Goal: Transaction & Acquisition: Purchase product/service

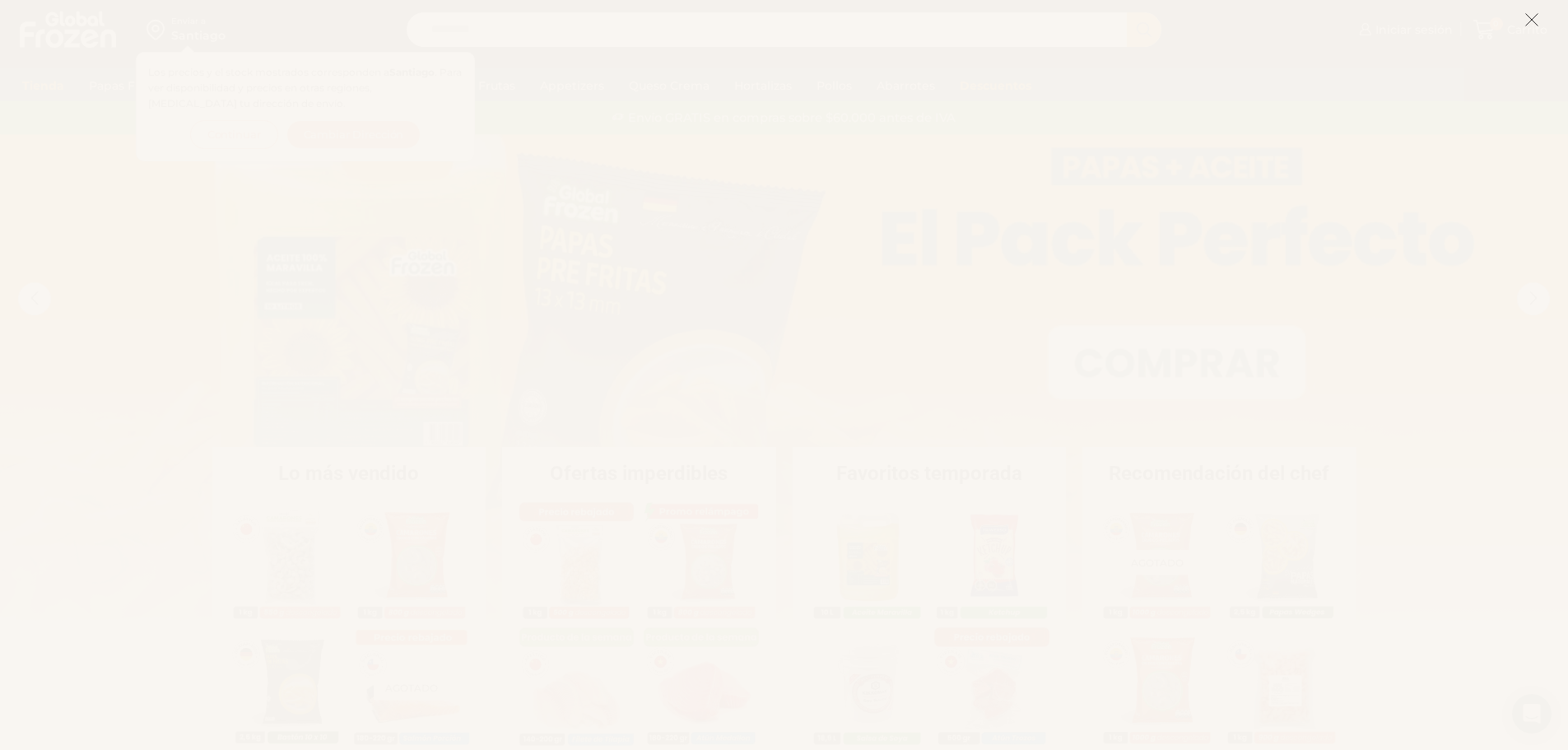
click at [1538, 23] on icon at bounding box center [1532, 20] width 15 height 15
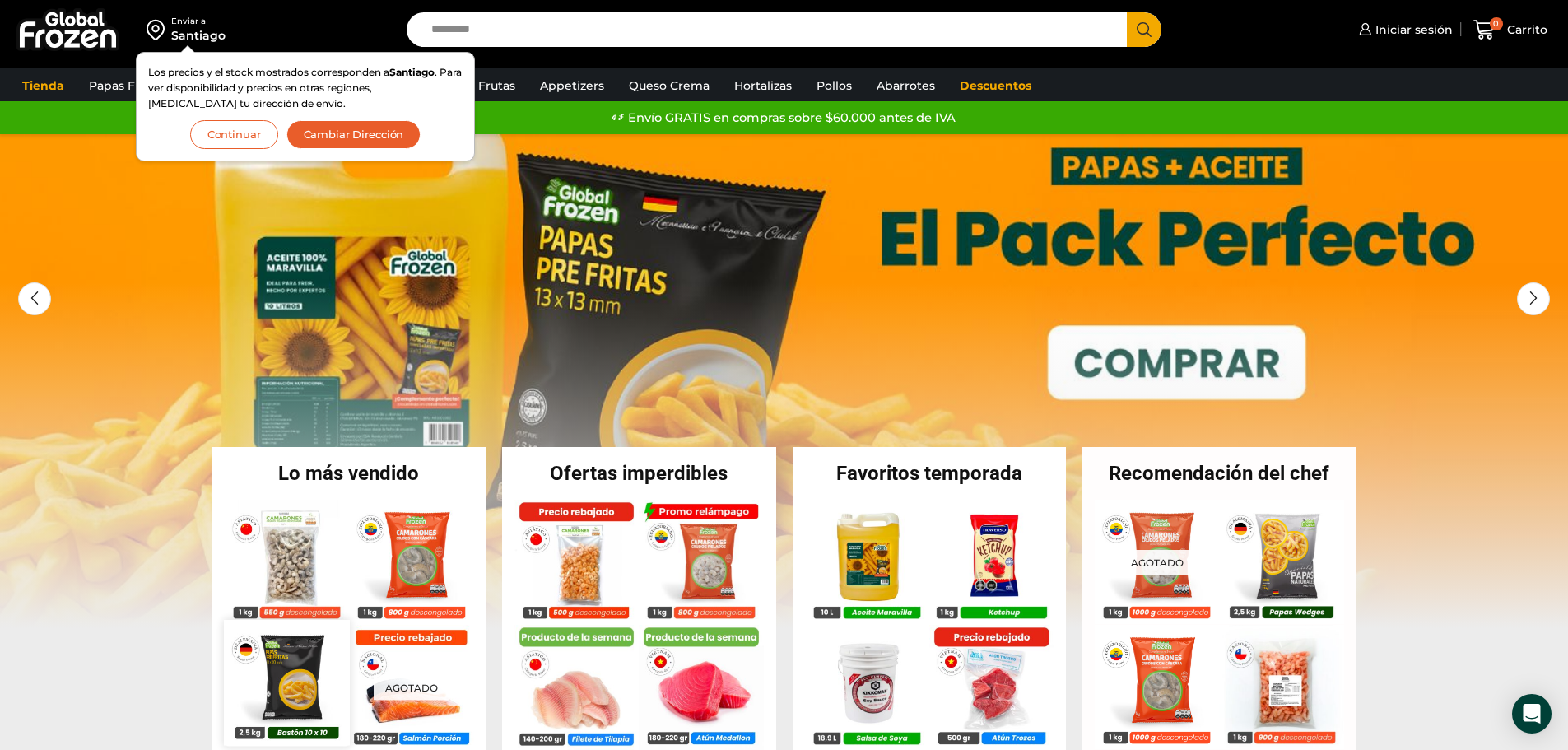
click at [311, 651] on img at bounding box center [286, 682] width 125 height 125
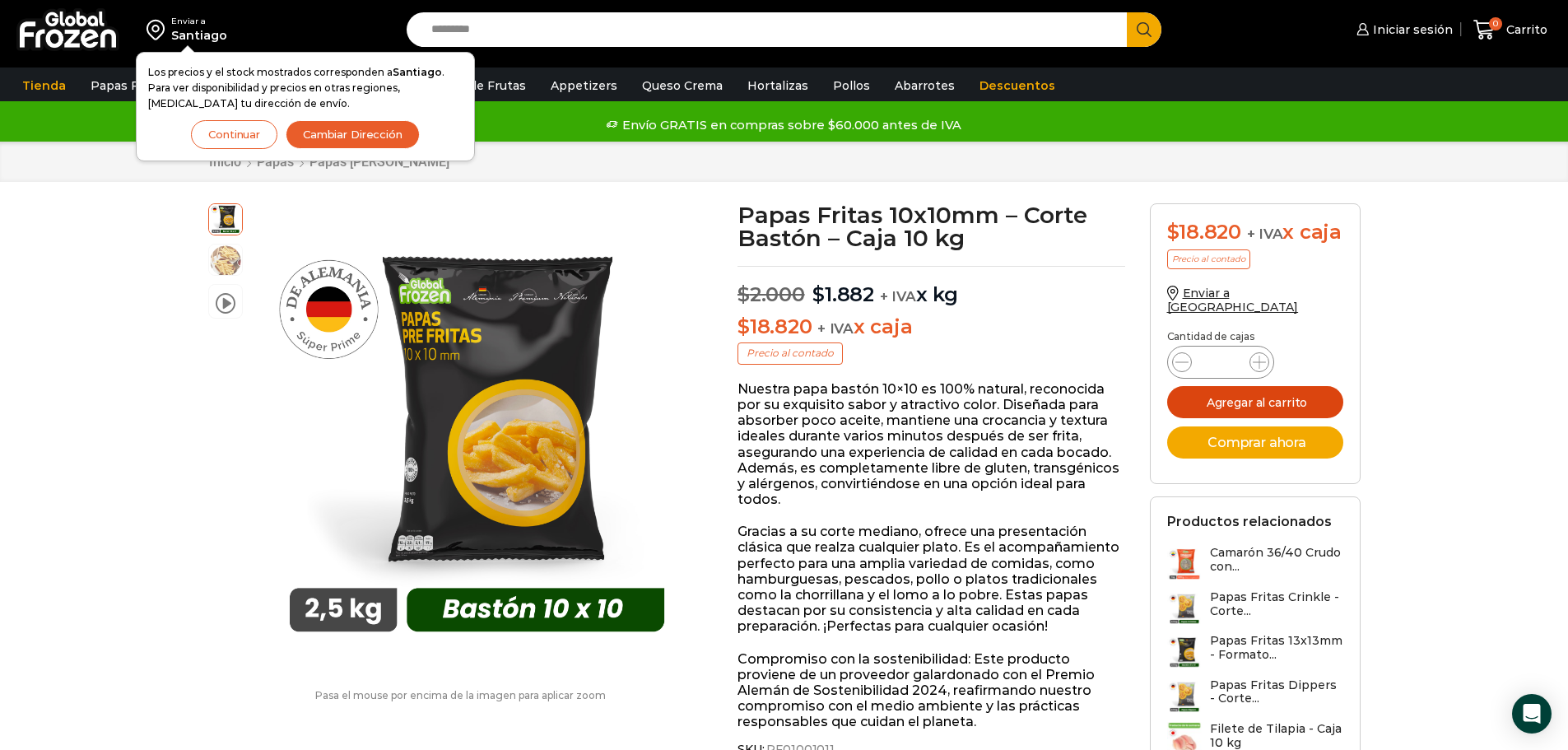
click at [1292, 410] on button "Agregar al carrito" at bounding box center [1255, 402] width 176 height 32
click at [261, 138] on button "Continuar" at bounding box center [235, 134] width 87 height 29
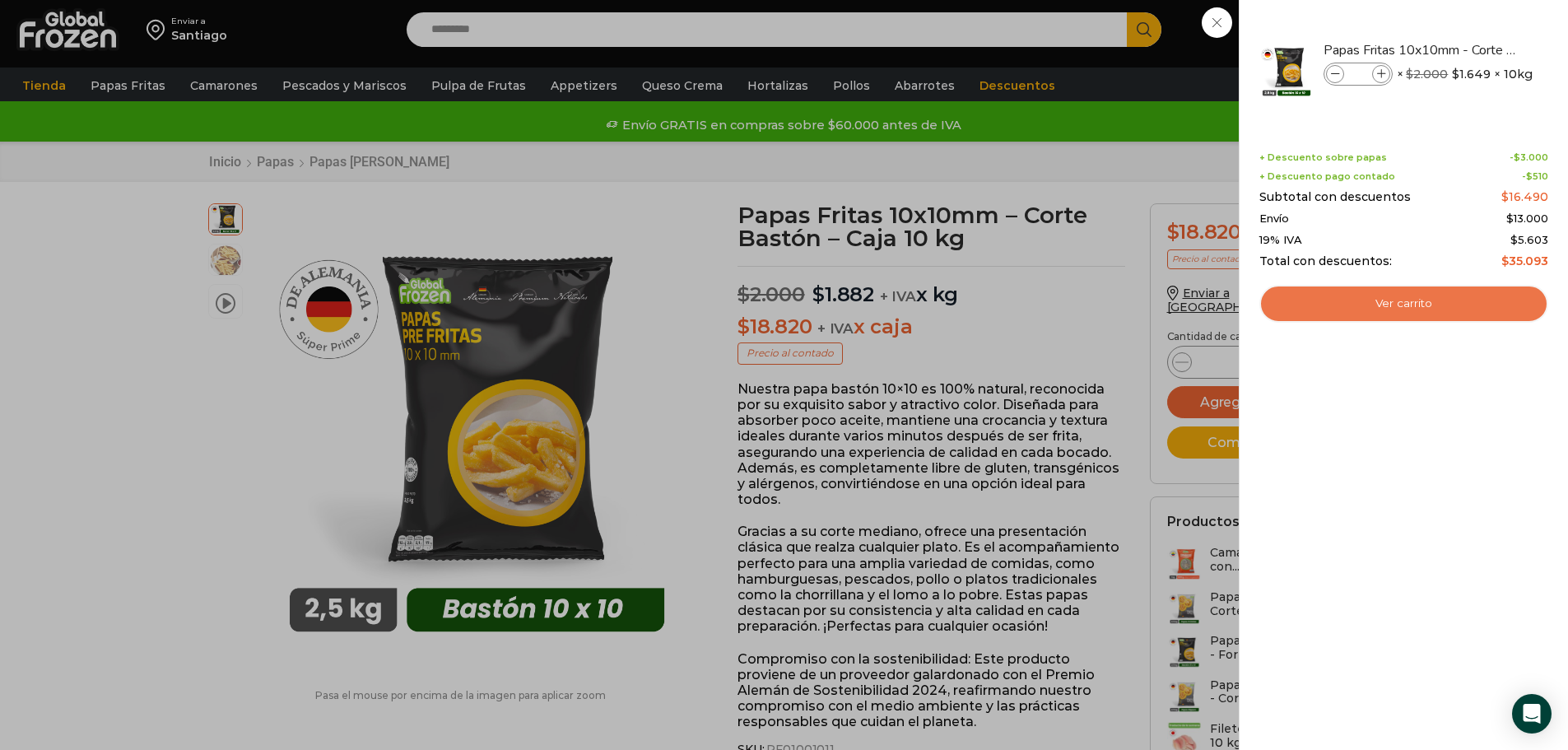
click at [1392, 302] on link "Ver carrito" at bounding box center [1404, 304] width 289 height 38
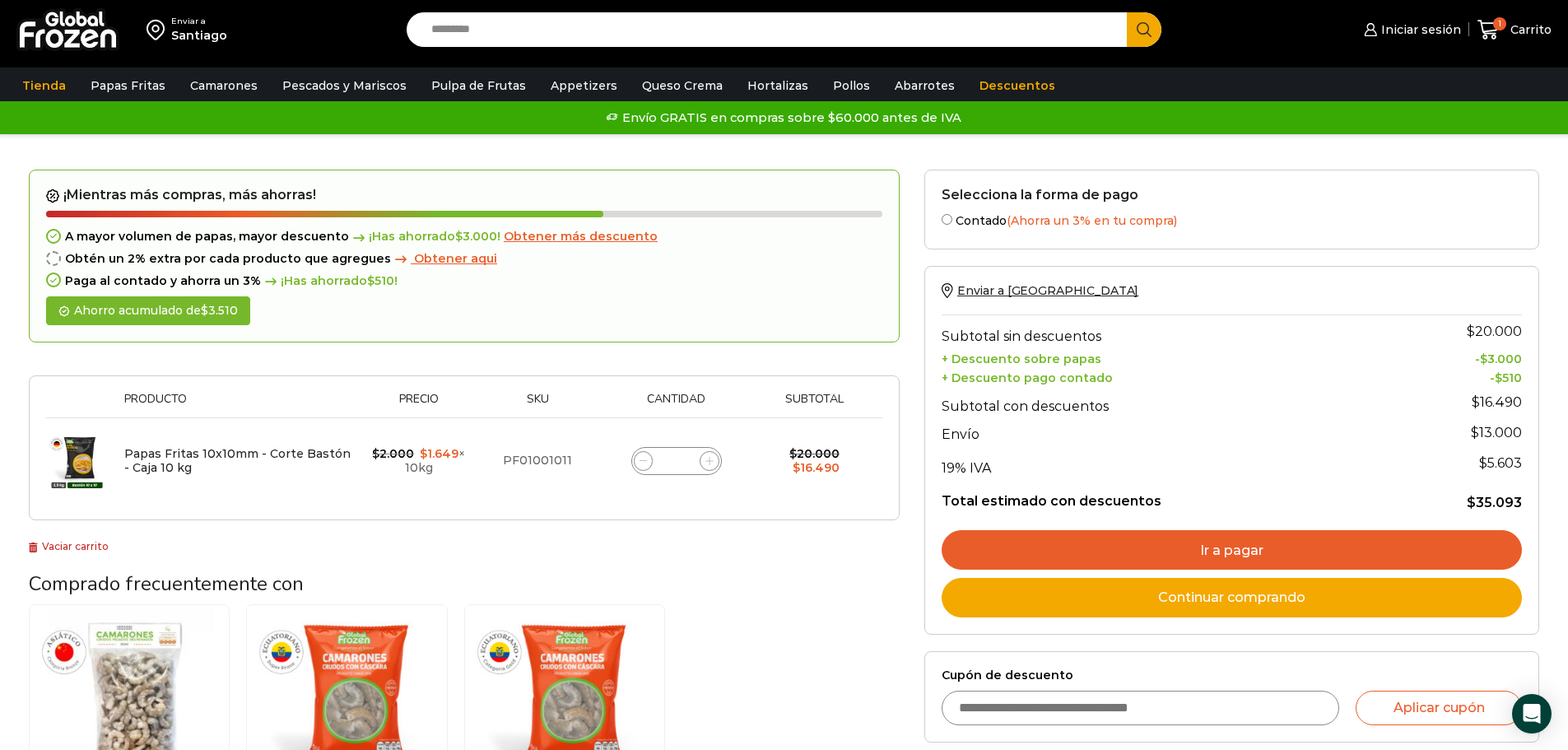
click at [431, 261] on span "Obtener aqui" at bounding box center [455, 258] width 83 height 15
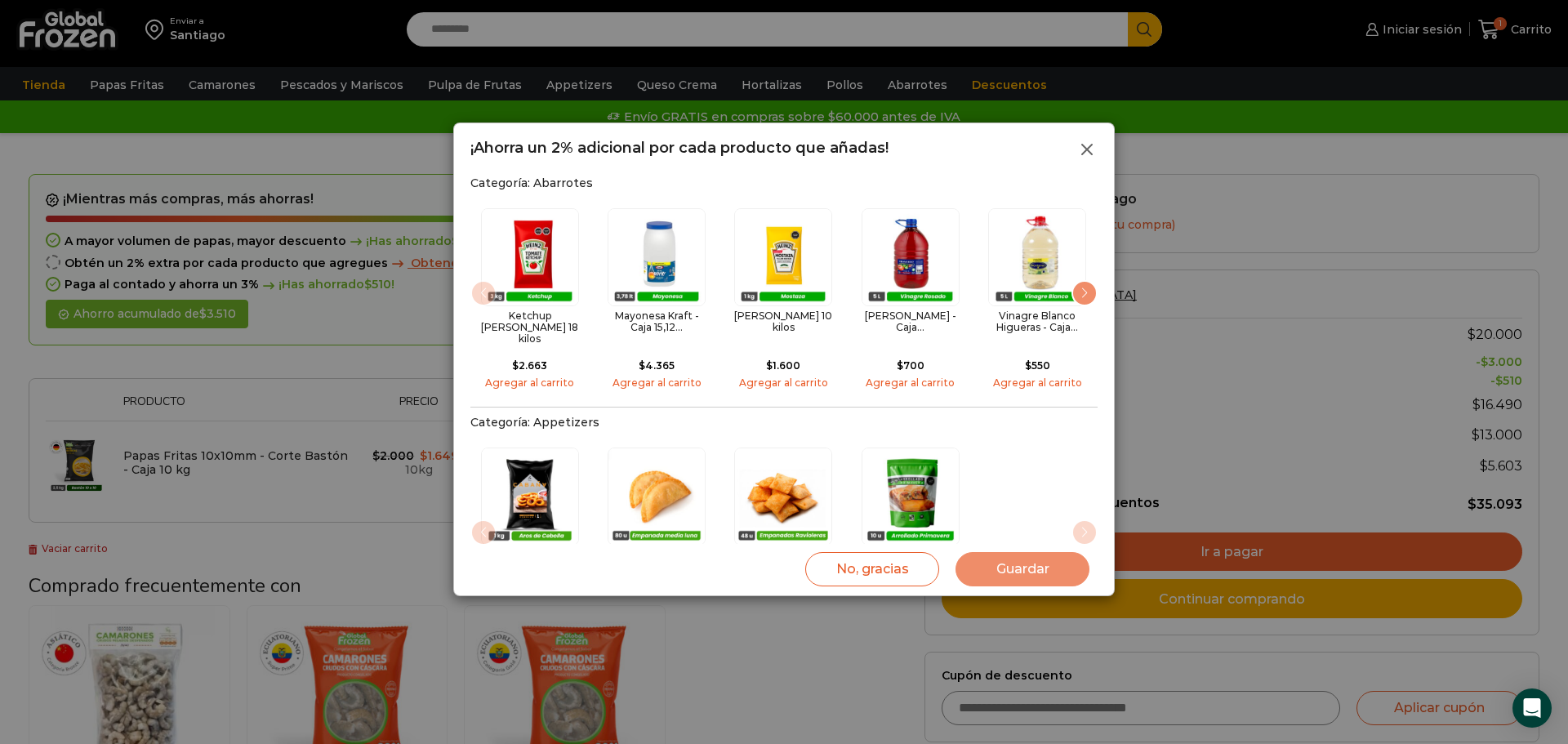
click at [1079, 146] on icon at bounding box center [1087, 149] width 20 height 20
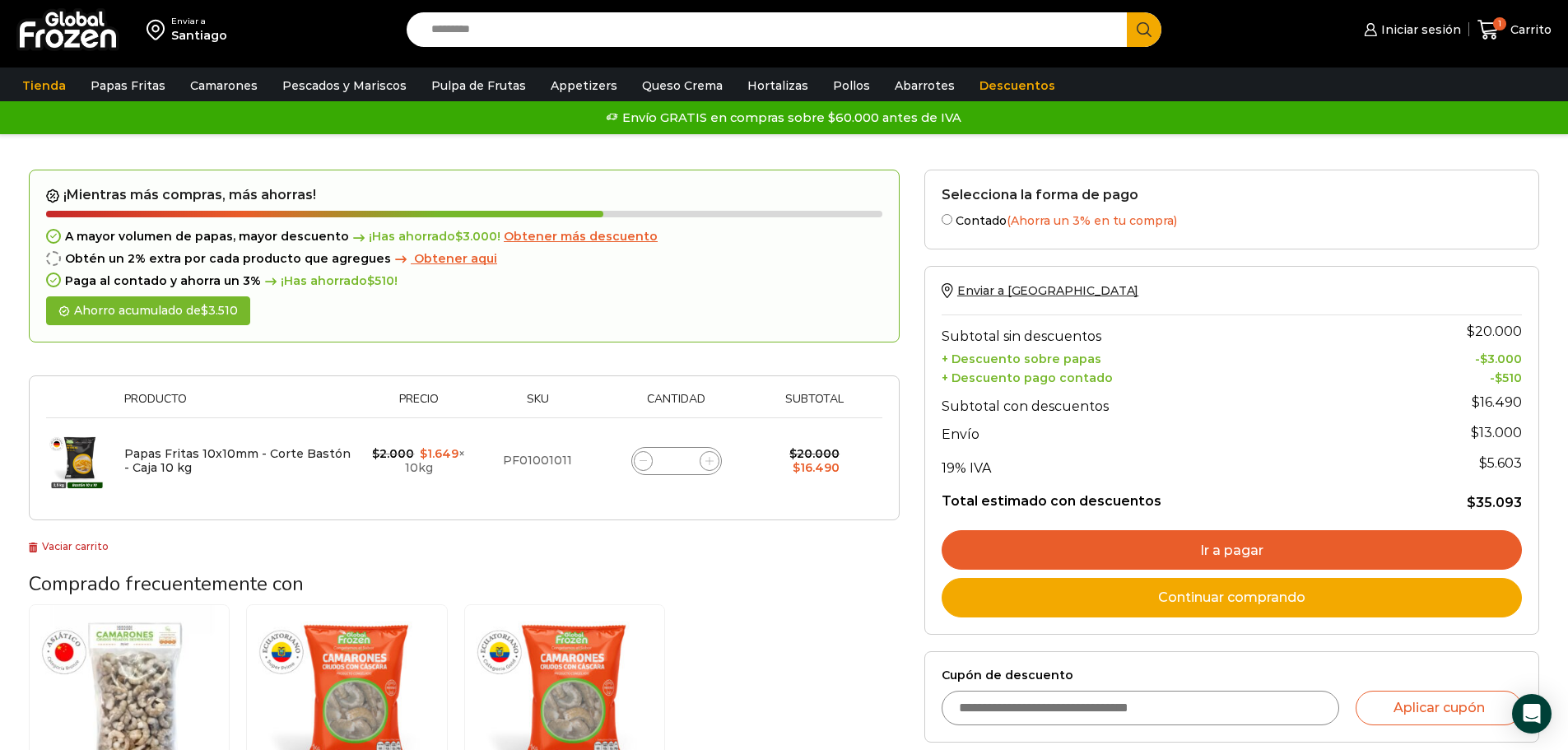
click at [600, 242] on span "Obtener más descuento" at bounding box center [580, 237] width 154 height 15
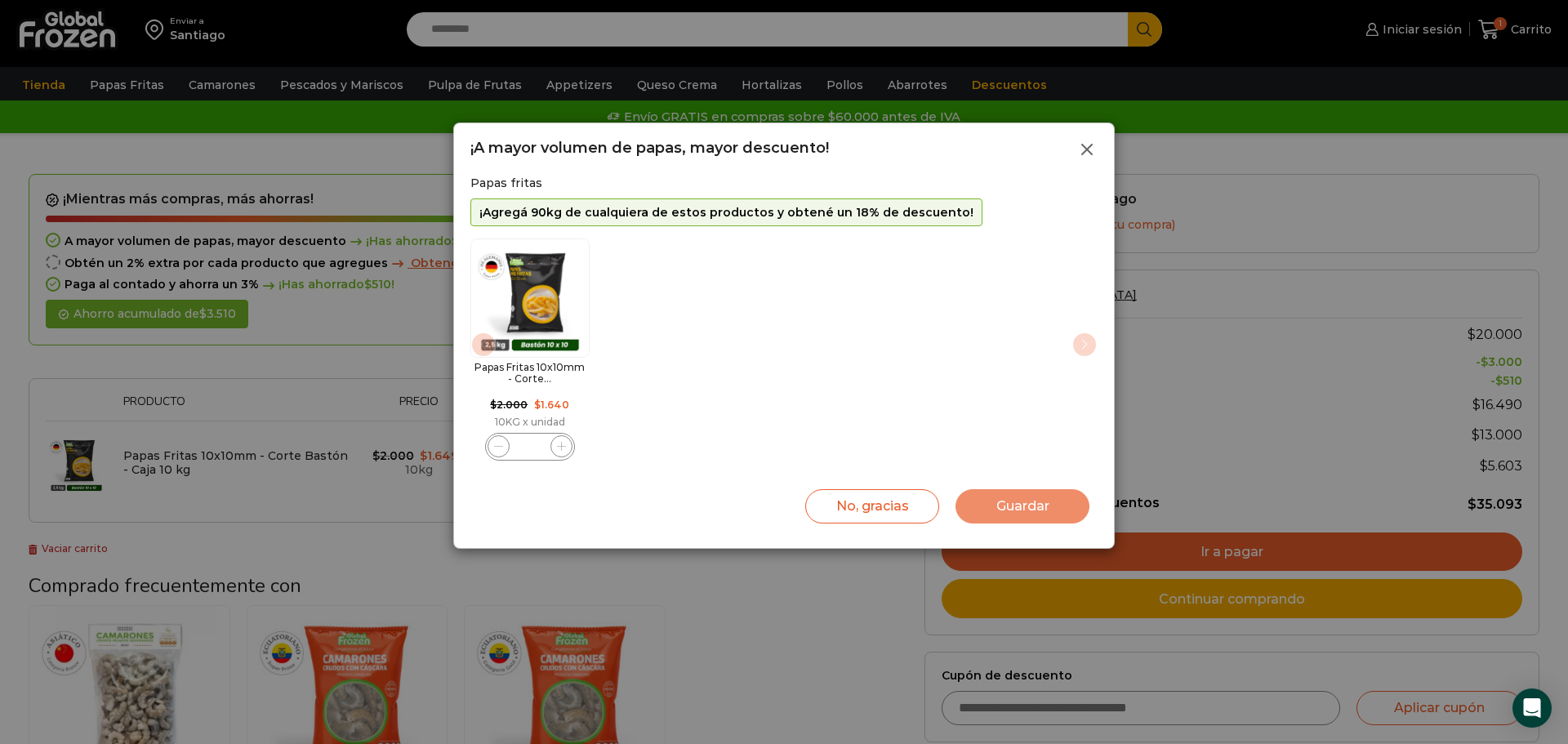
click at [1085, 149] on icon at bounding box center [1087, 149] width 20 height 20
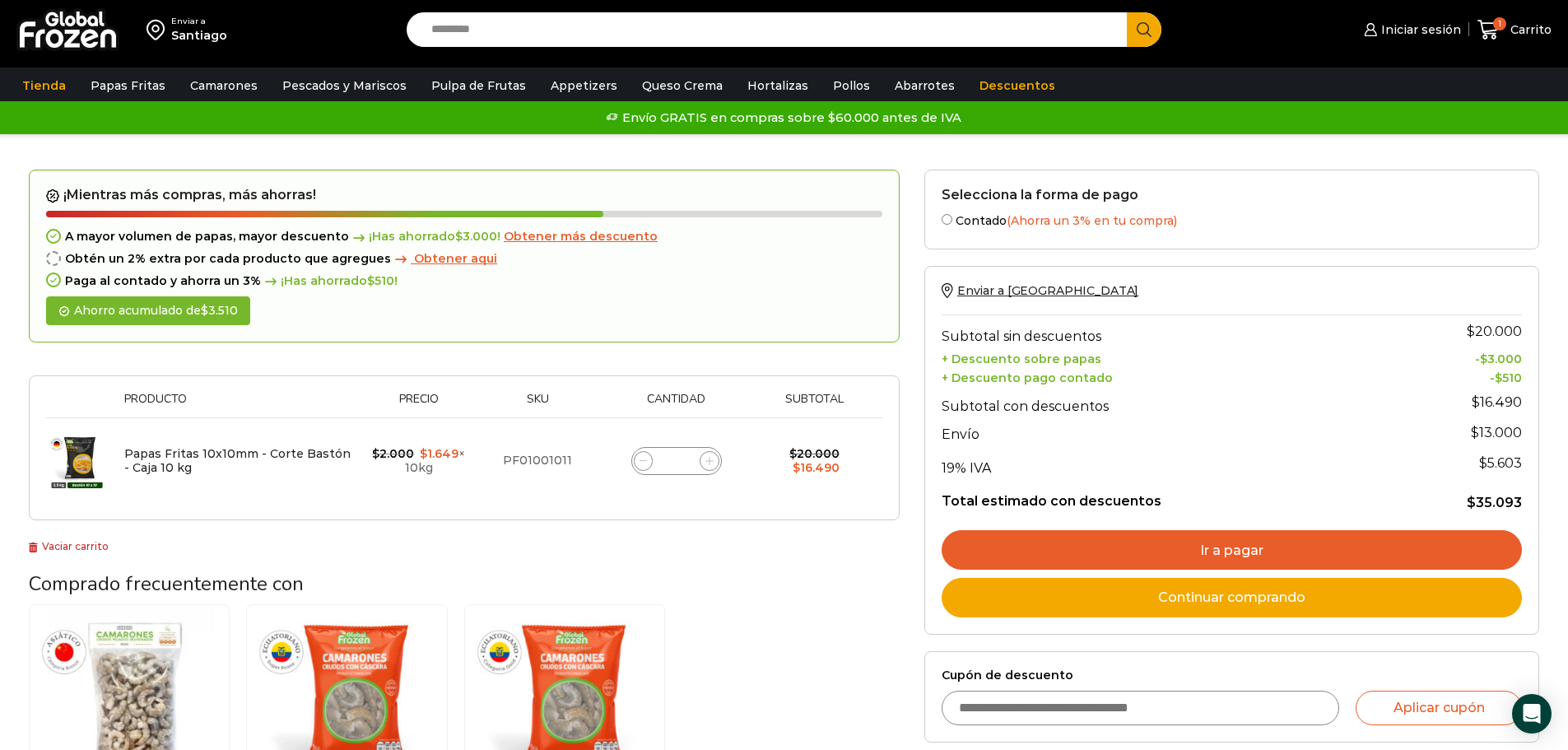
click at [582, 243] on span "Obtener más descuento" at bounding box center [580, 237] width 154 height 15
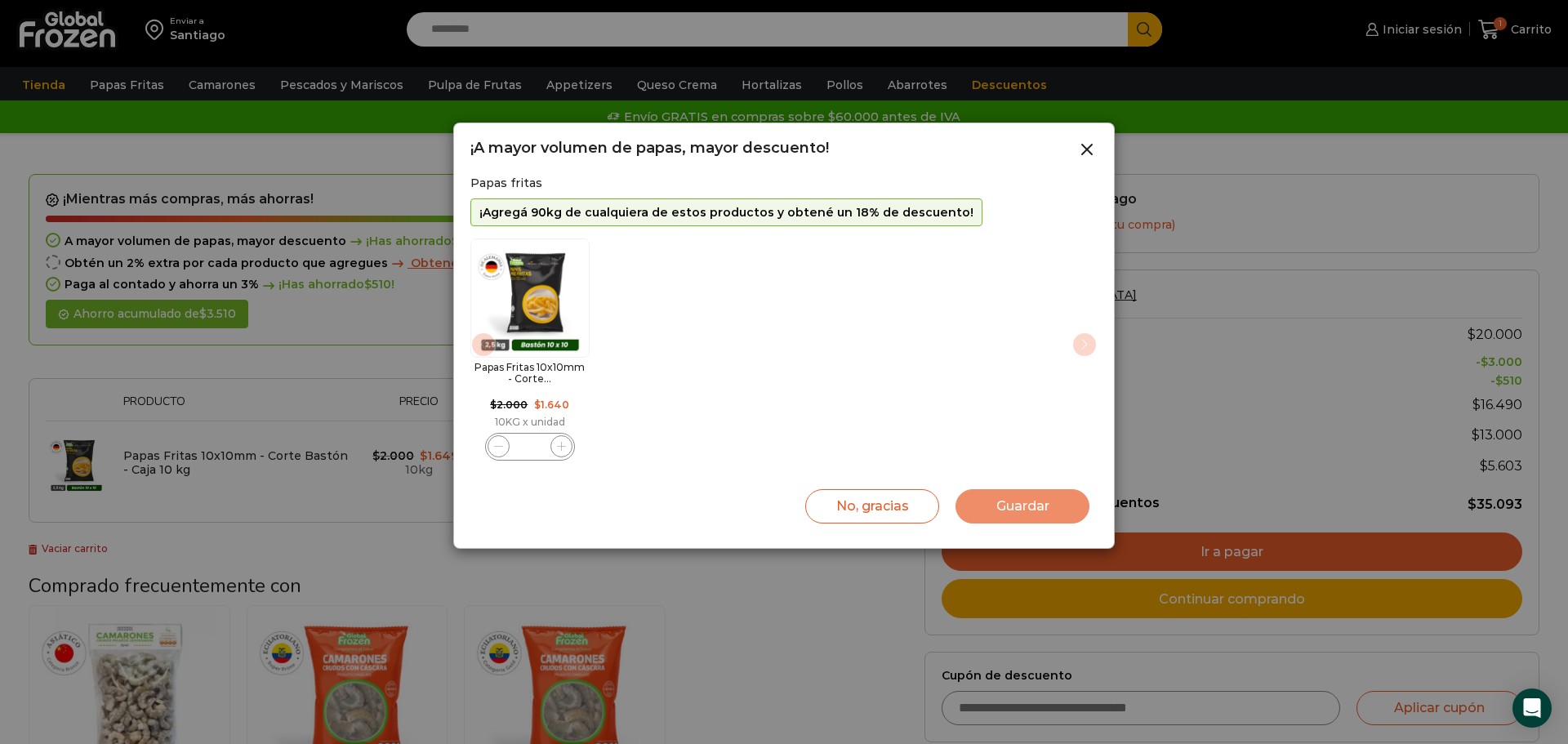
click at [557, 444] on icon "1 / 1" at bounding box center [561, 446] width 9 height 9
type input "*"
click at [1025, 509] on button "Guardar" at bounding box center [1023, 506] width 134 height 35
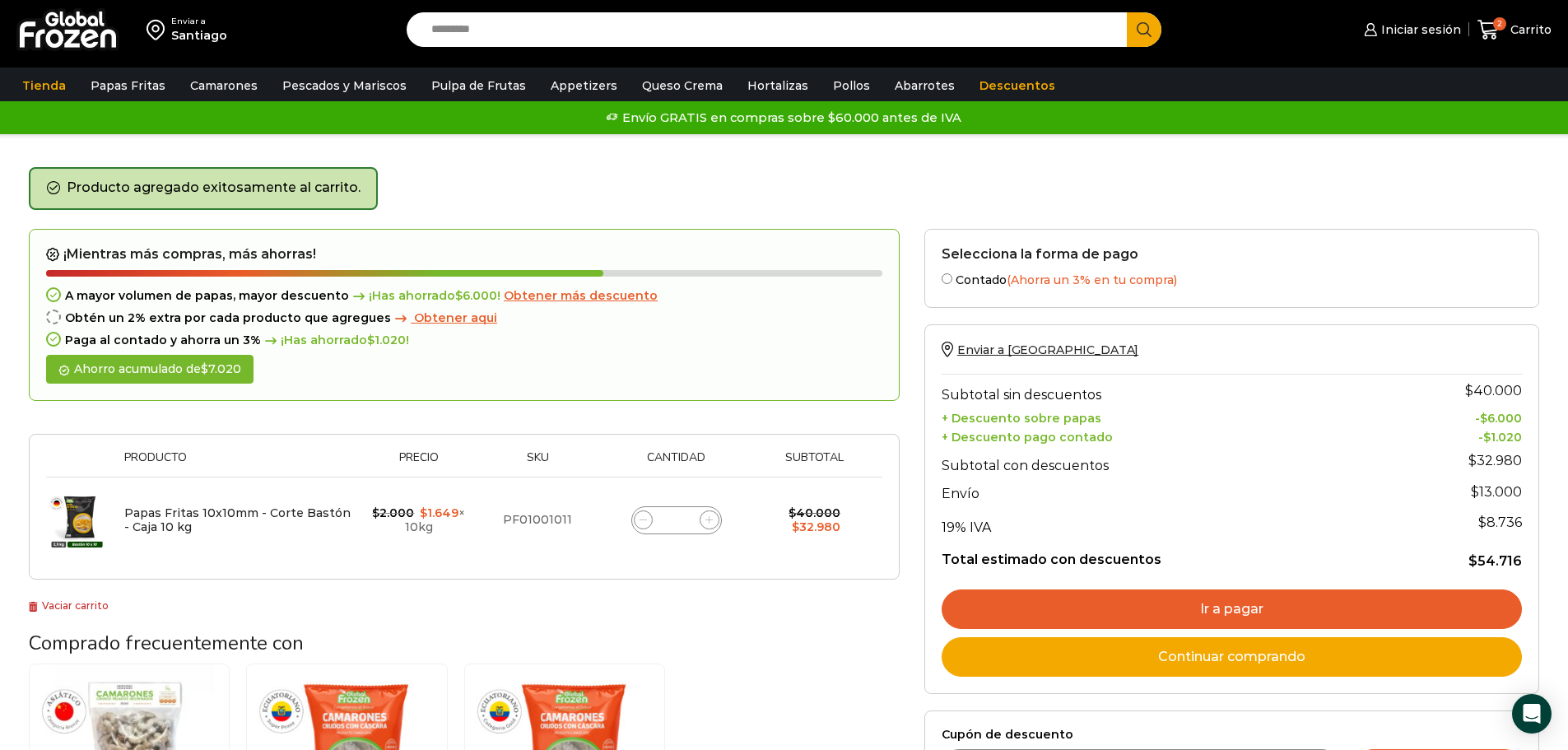
click at [585, 298] on span "Obtener más descuento" at bounding box center [580, 296] width 154 height 15
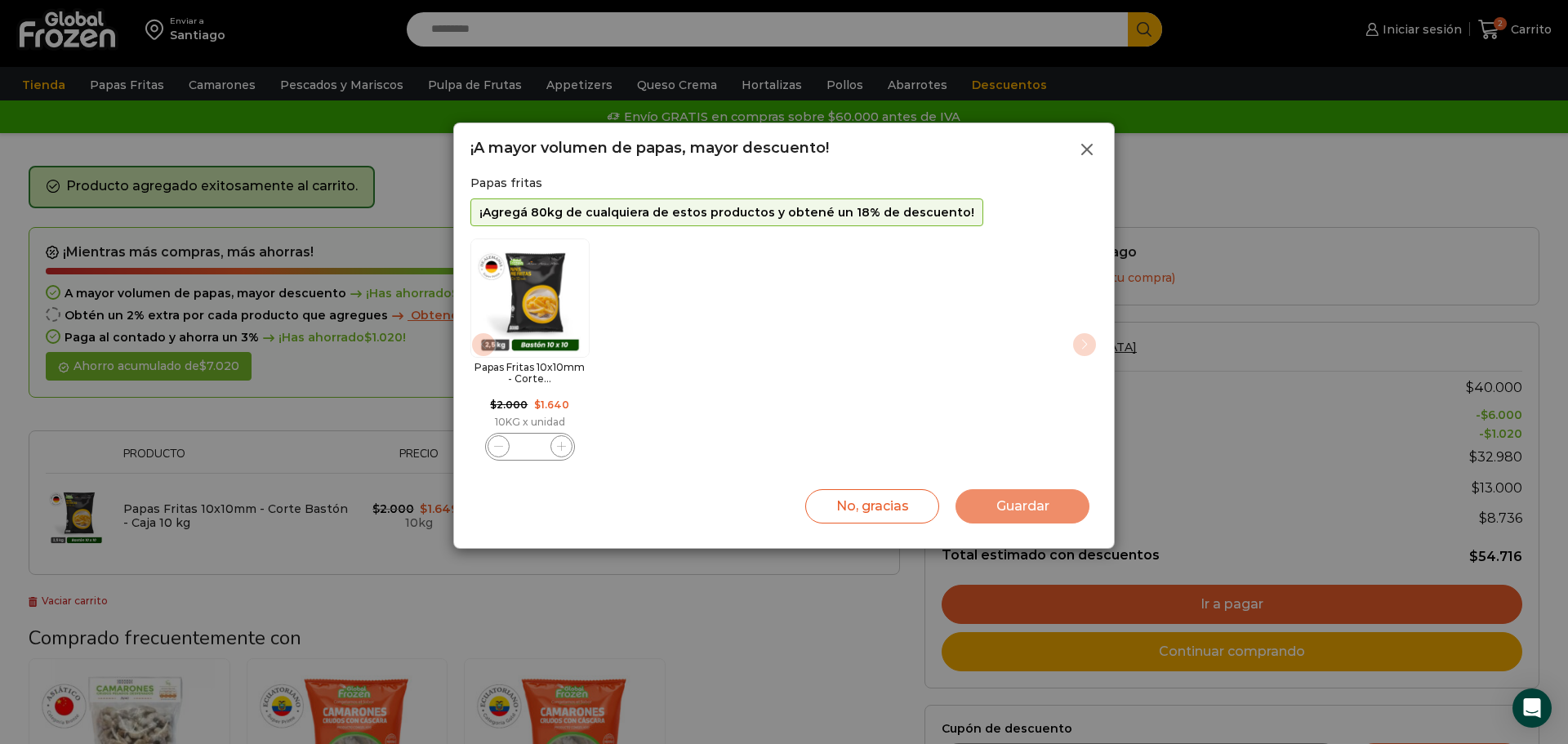
click at [1082, 148] on icon at bounding box center [1087, 149] width 20 height 20
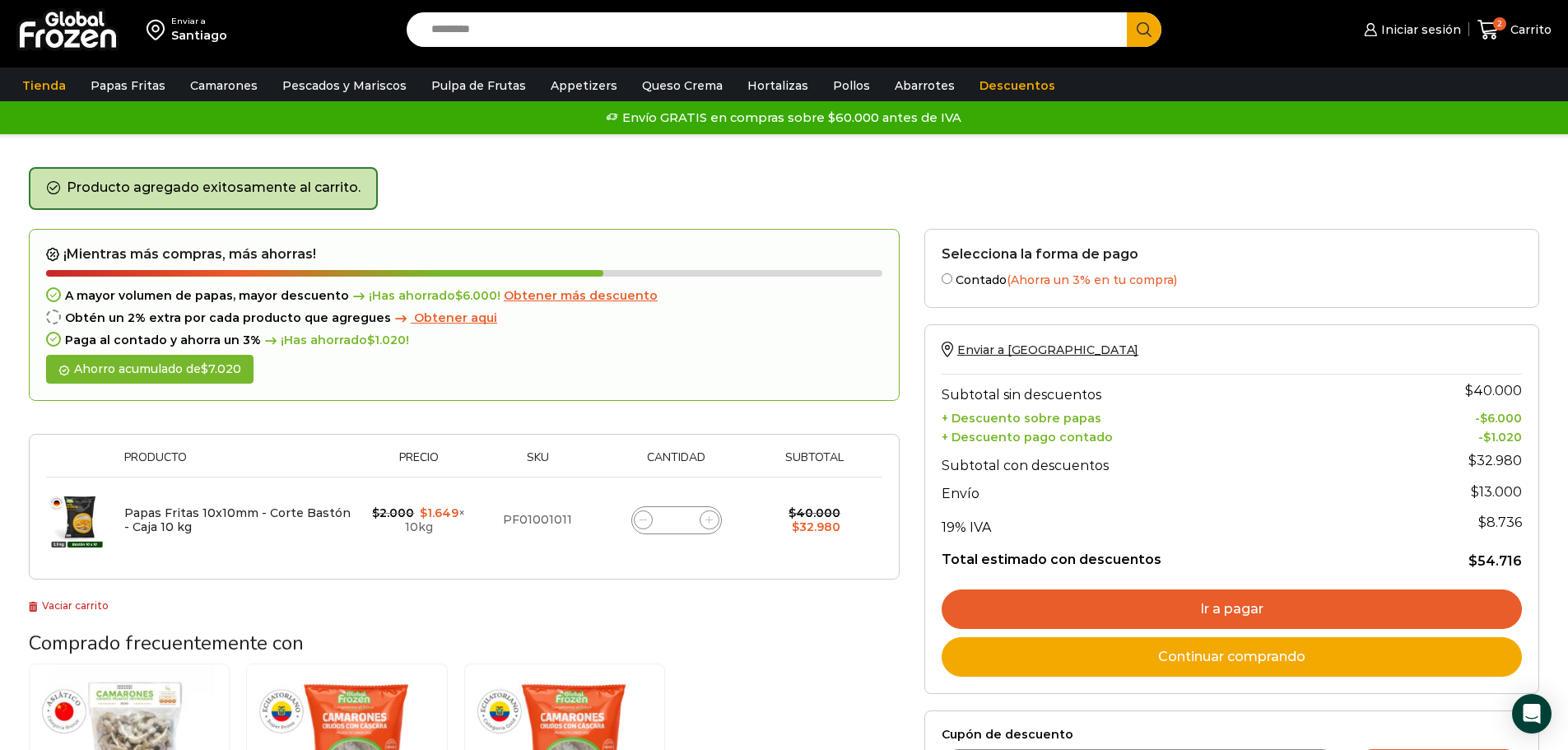
click at [425, 319] on span "Obtener aqui" at bounding box center [455, 318] width 83 height 15
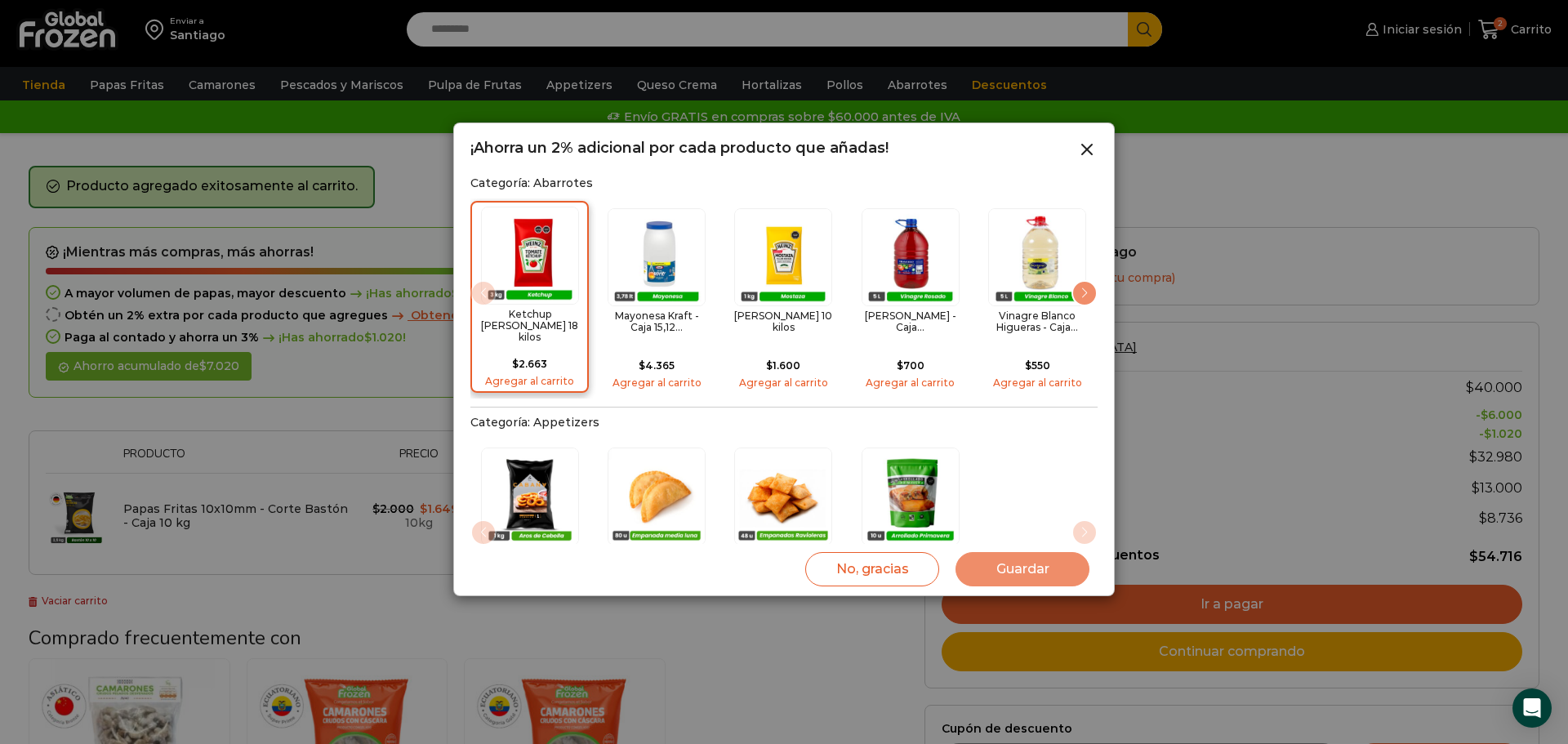
click at [538, 260] on img "1 / 15" at bounding box center [530, 255] width 98 height 98
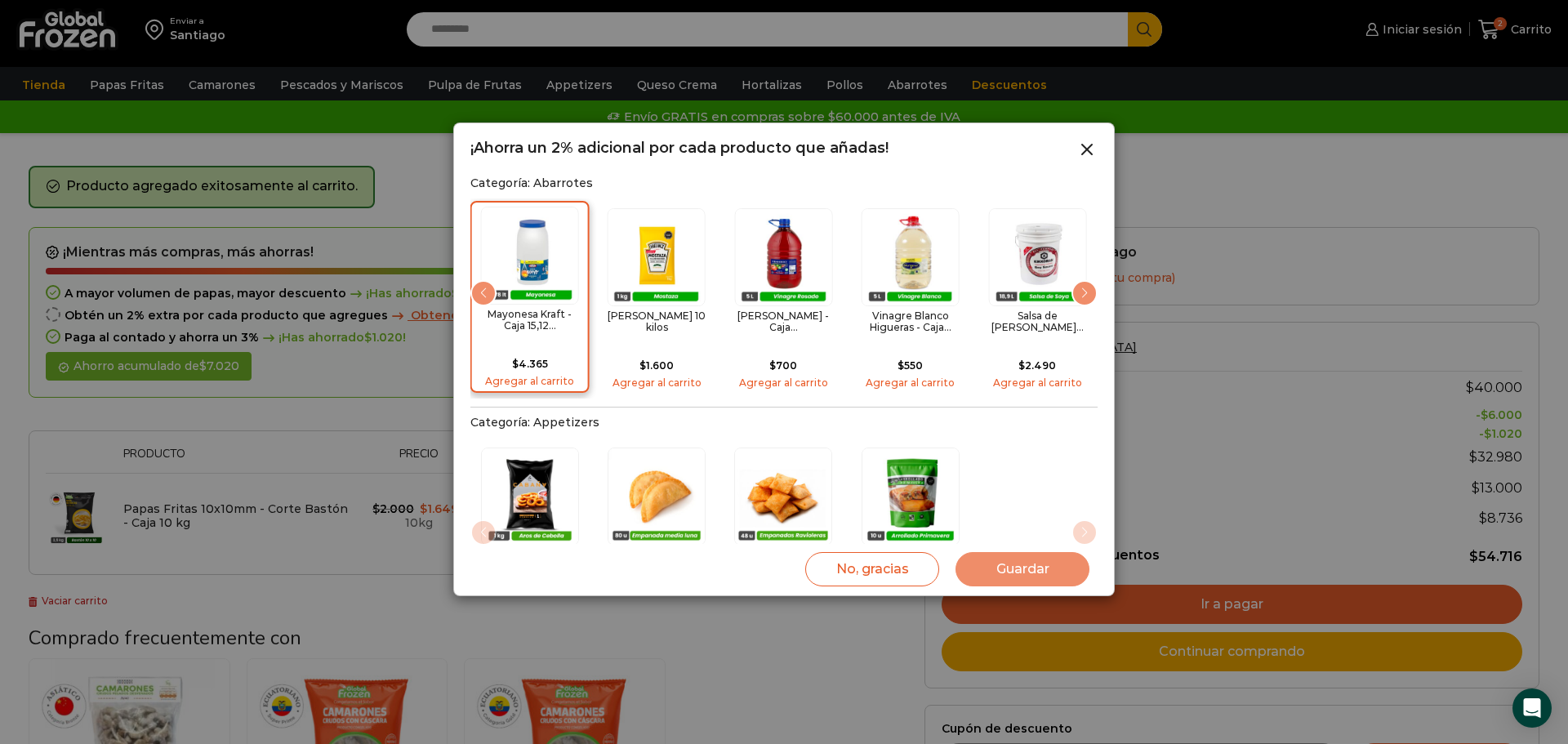
click at [552, 352] on p "$ 4.365" at bounding box center [530, 361] width 107 height 20
click at [1035, 562] on button "Guardar" at bounding box center [1023, 569] width 134 height 35
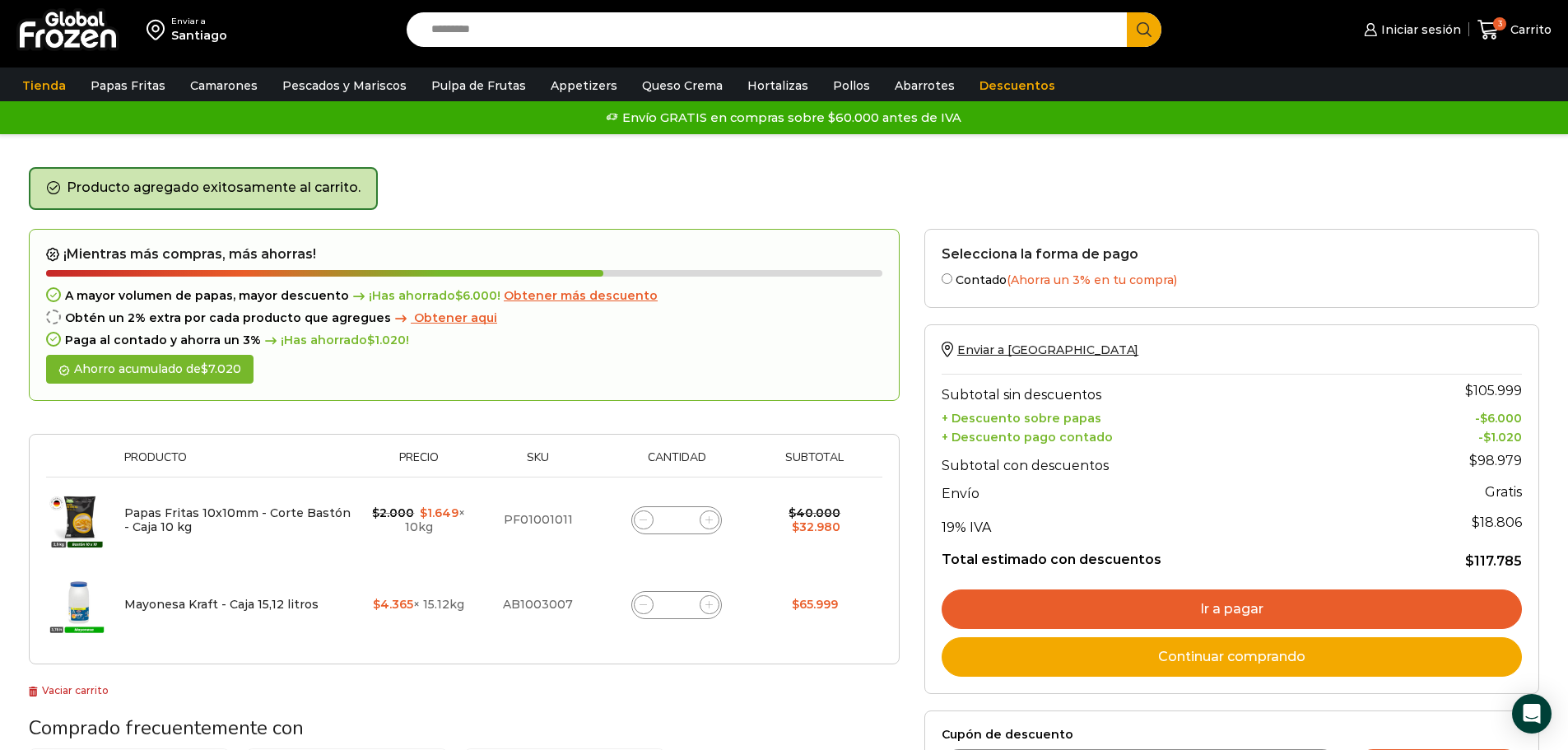
drag, startPoint x: 668, startPoint y: 520, endPoint x: 698, endPoint y: 519, distance: 30.0
click at [698, 519] on div "Papas Fritas 10x10mm - Corte Bastón - Caja 10 kg cantidad *" at bounding box center [677, 521] width 91 height 28
click at [685, 518] on input "*" at bounding box center [676, 521] width 23 height 23
click at [644, 520] on icon at bounding box center [643, 520] width 8 height 8
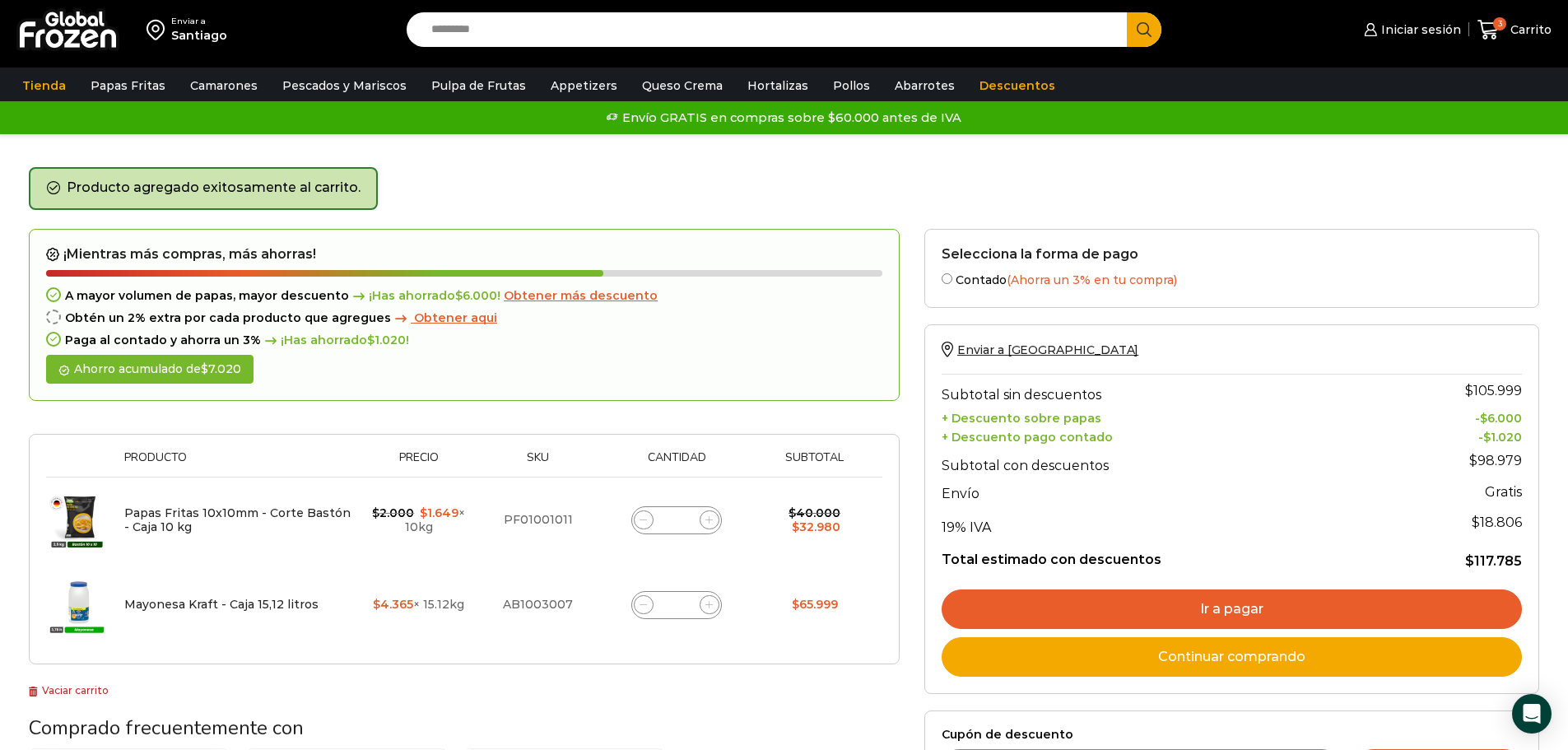
type input "*"
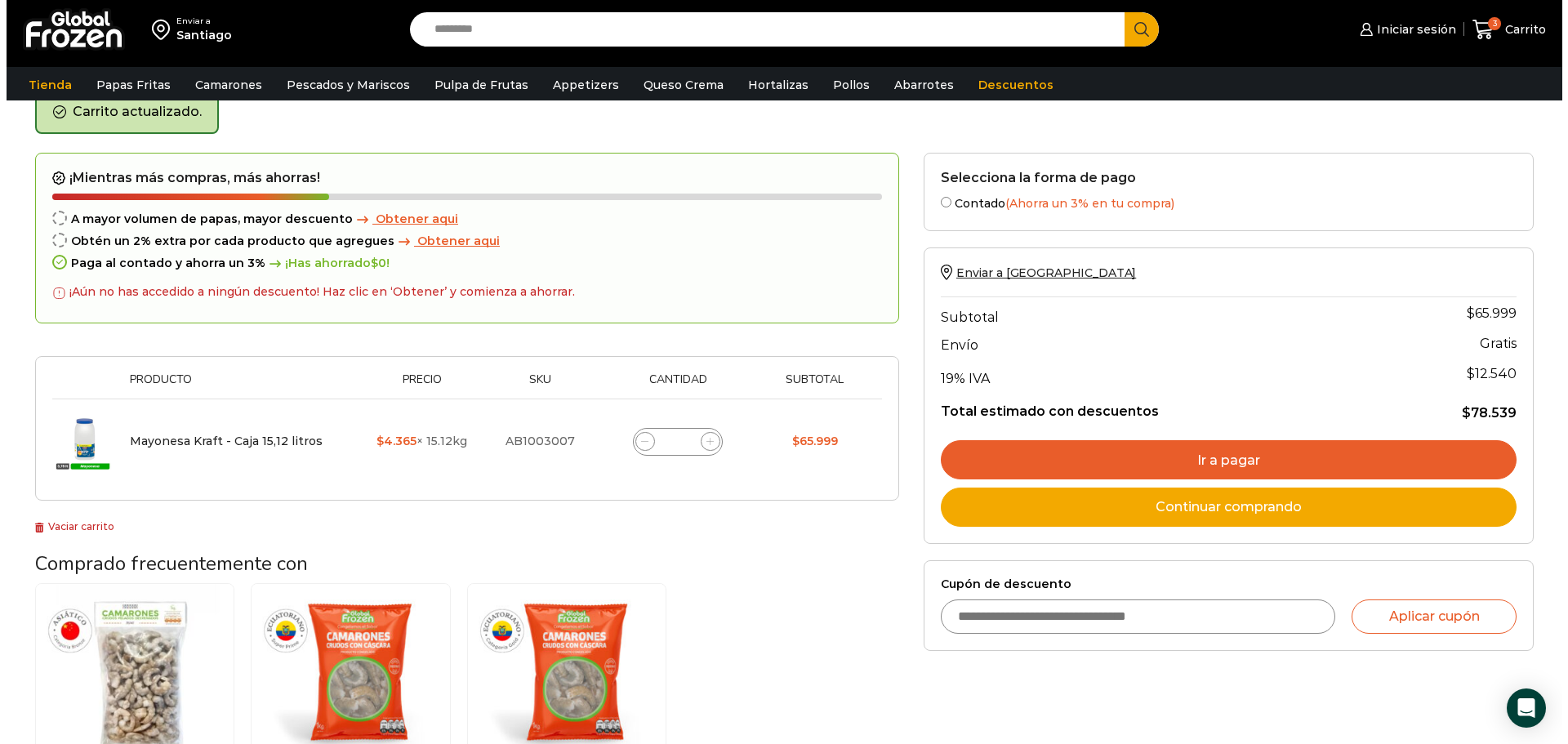
scroll to position [84, 0]
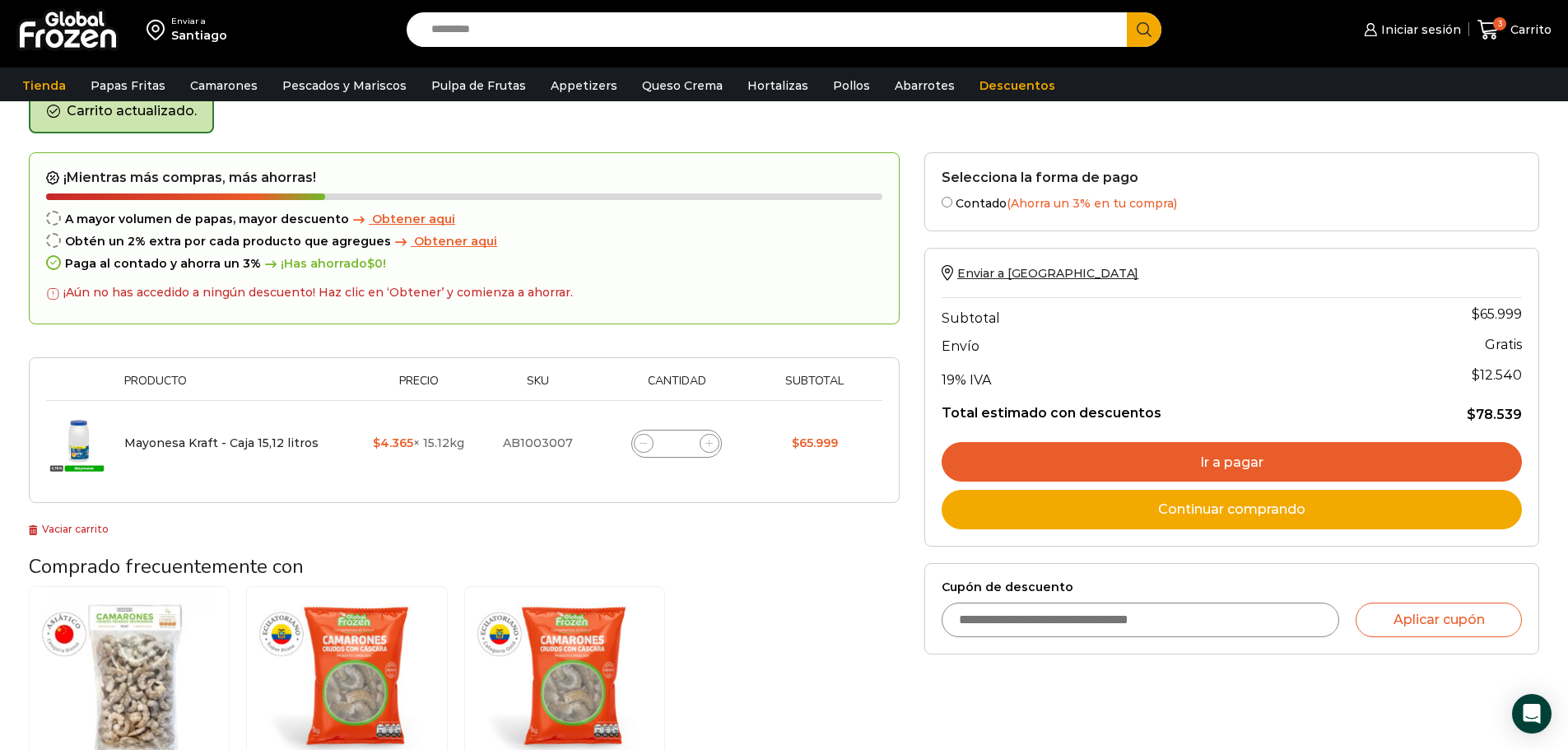
click at [416, 218] on span "Obtener aqui" at bounding box center [414, 219] width 83 height 15
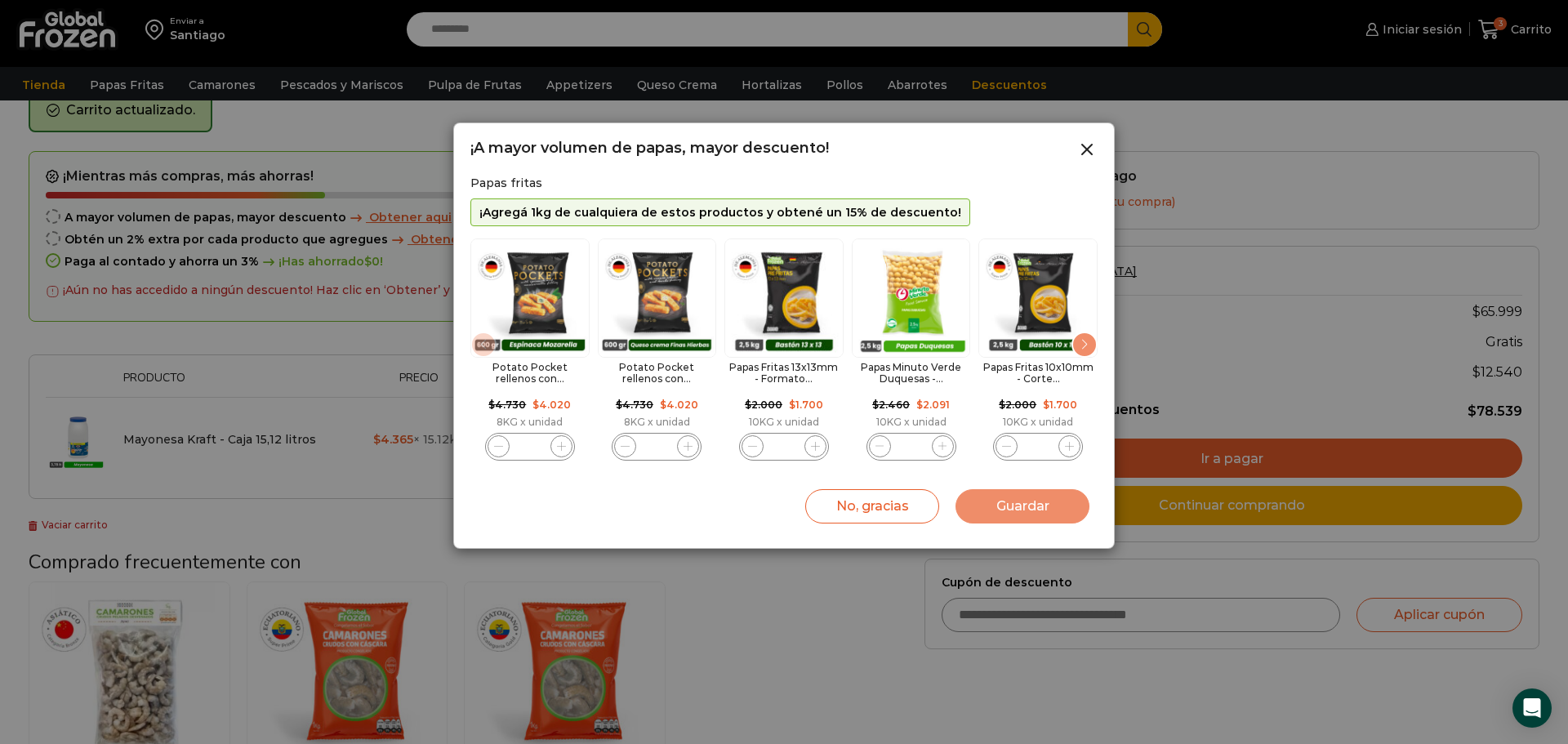
click at [544, 414] on div "Potato Pocket rellenos con... $ 4.730 Original price was: $4.730. $ 4.020 Curre…" at bounding box center [530, 349] width 119 height 222
click at [559, 448] on icon "1 / 11" at bounding box center [561, 446] width 9 height 9
type input "*"
